Goal: Communication & Community: Answer question/provide support

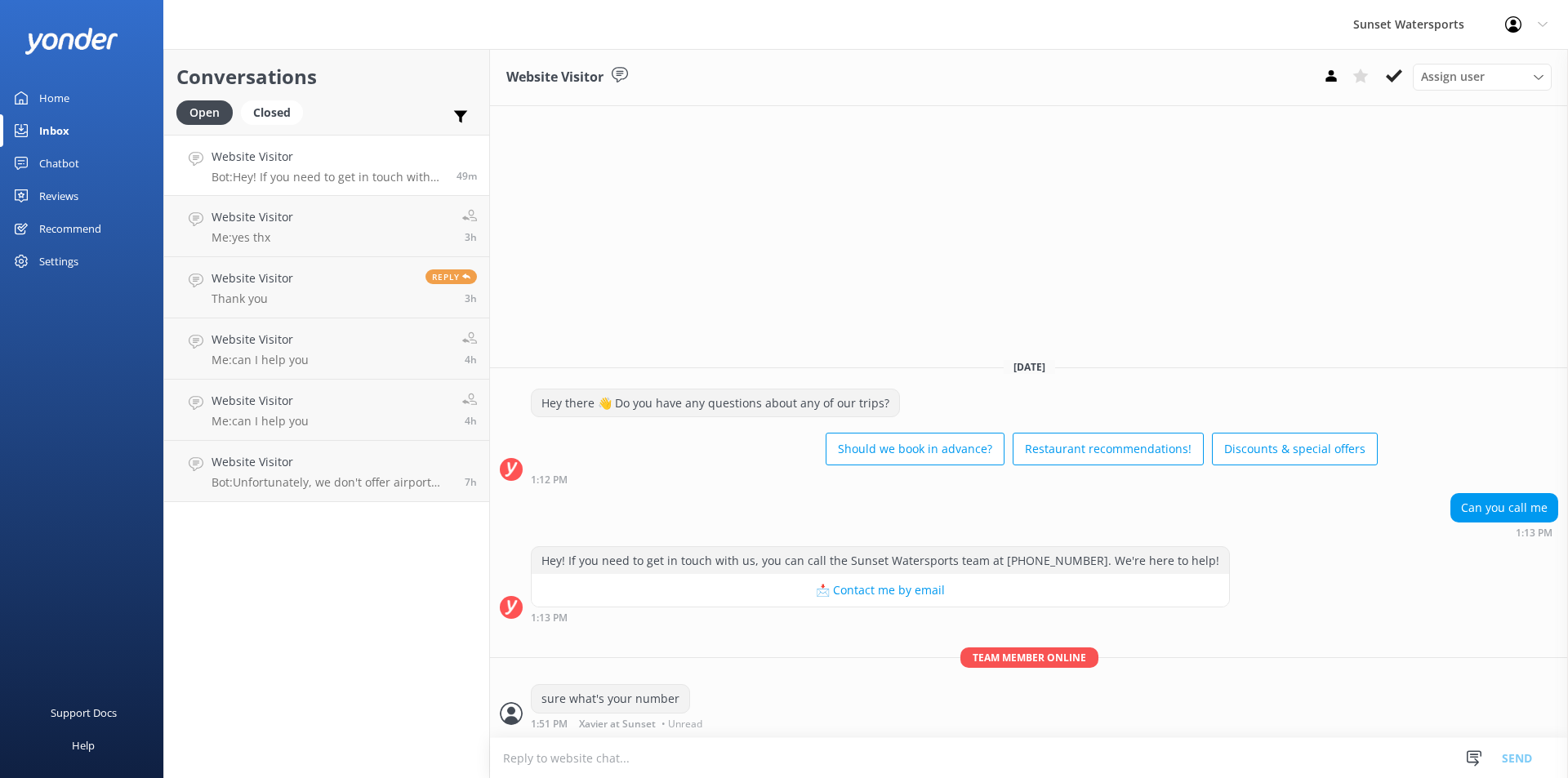
click at [345, 184] on link "Website Visitor Bot: Hey! If you need to get in touch with us, you can call the…" at bounding box center [326, 165] width 325 height 61
click at [355, 161] on h4 "Website Visitor" at bounding box center [327, 156] width 233 height 18
